Goal: Task Accomplishment & Management: Use online tool/utility

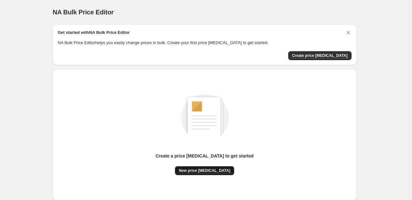
click at [215, 167] on button "New price [MEDICAL_DATA]" at bounding box center [204, 170] width 59 height 9
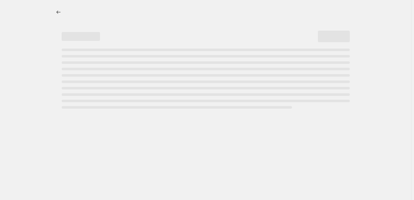
select select "percentage"
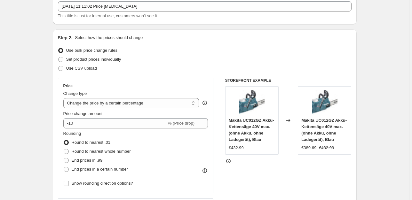
scroll to position [67, 0]
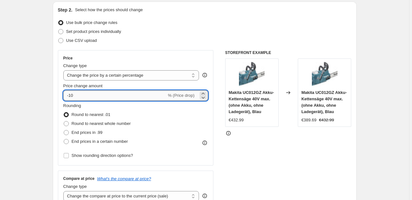
click at [86, 96] on input "-10" at bounding box center [114, 95] width 103 height 10
type input "-1"
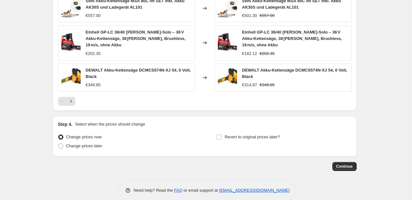
scroll to position [455, 0]
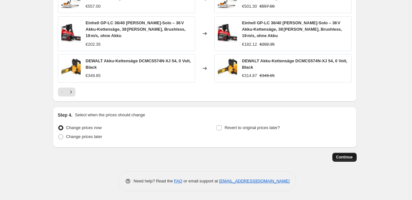
type input "-25"
click at [350, 160] on button "Continue" at bounding box center [344, 157] width 24 height 9
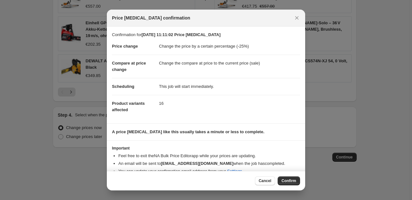
scroll to position [10, 0]
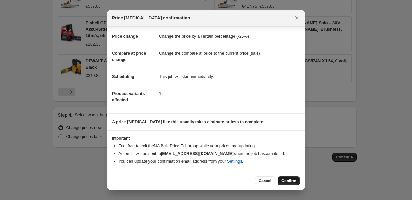
click at [293, 182] on span "Confirm" at bounding box center [288, 180] width 15 height 5
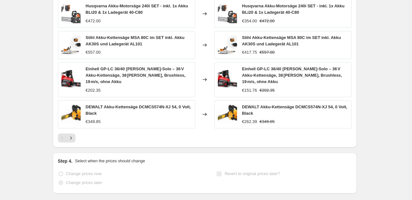
scroll to position [471, 0]
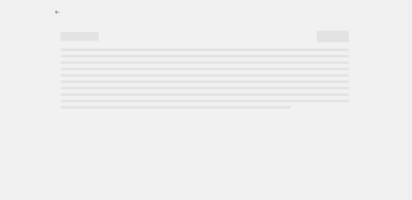
select select "percentage"
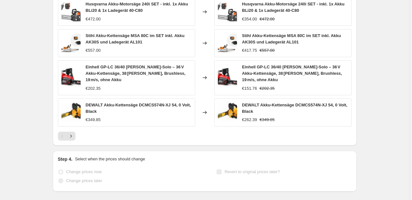
scroll to position [0, 0]
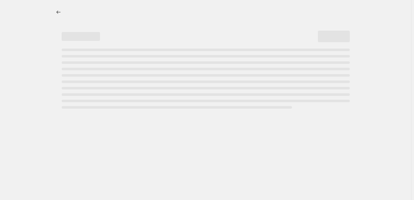
select select "percentage"
